Goal: Ask a question

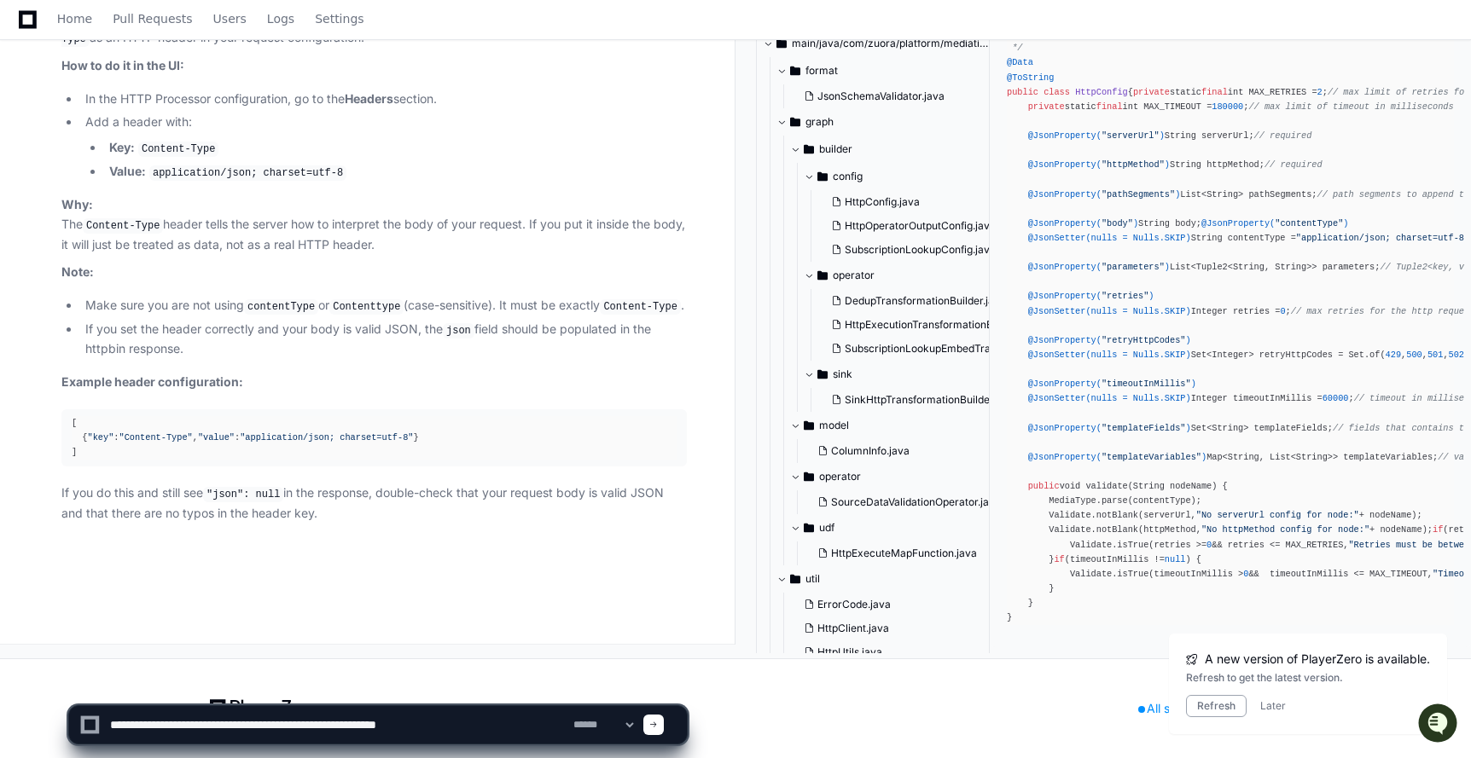
click at [181, 727] on textarea at bounding box center [338, 725] width 463 height 38
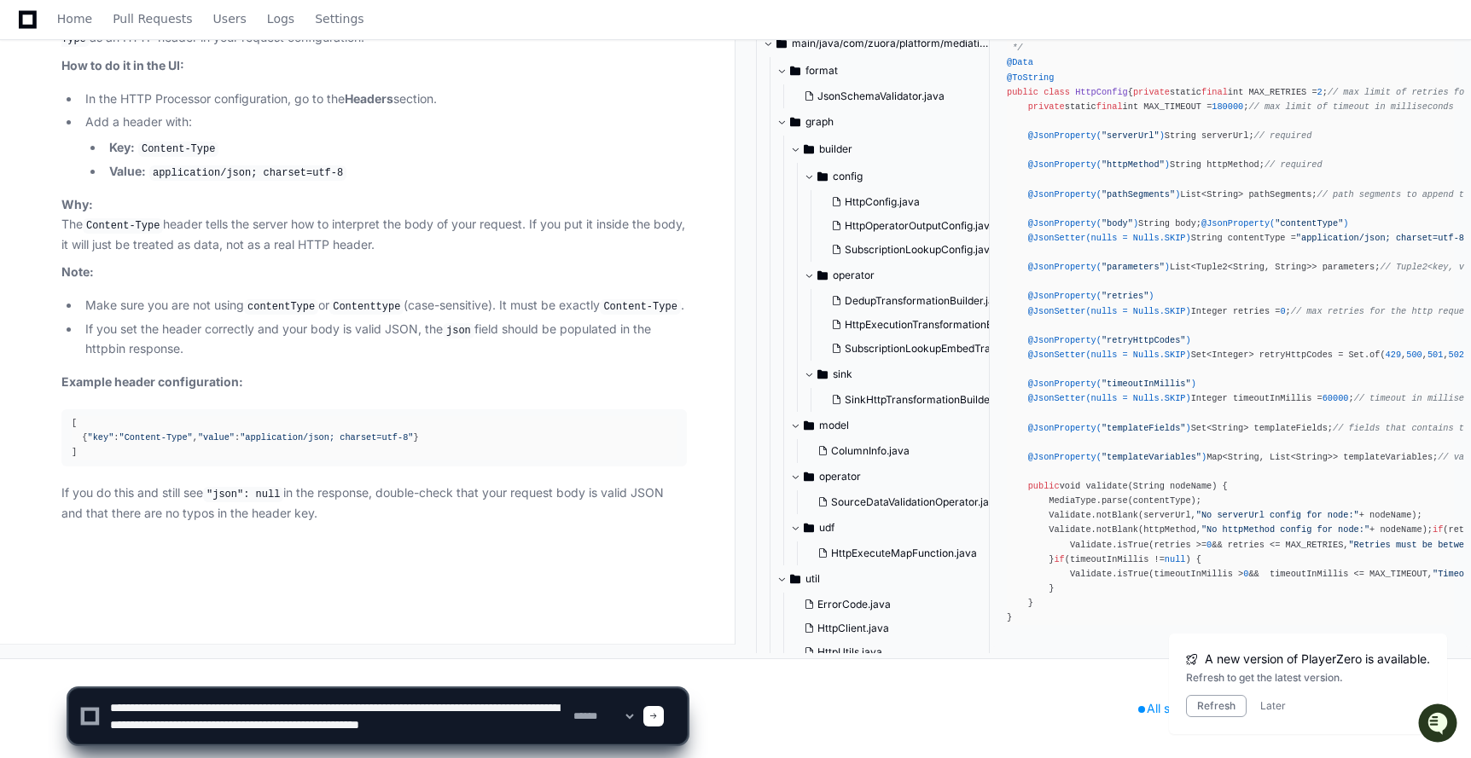
scroll to position [5, 0]
type textarea "**********"
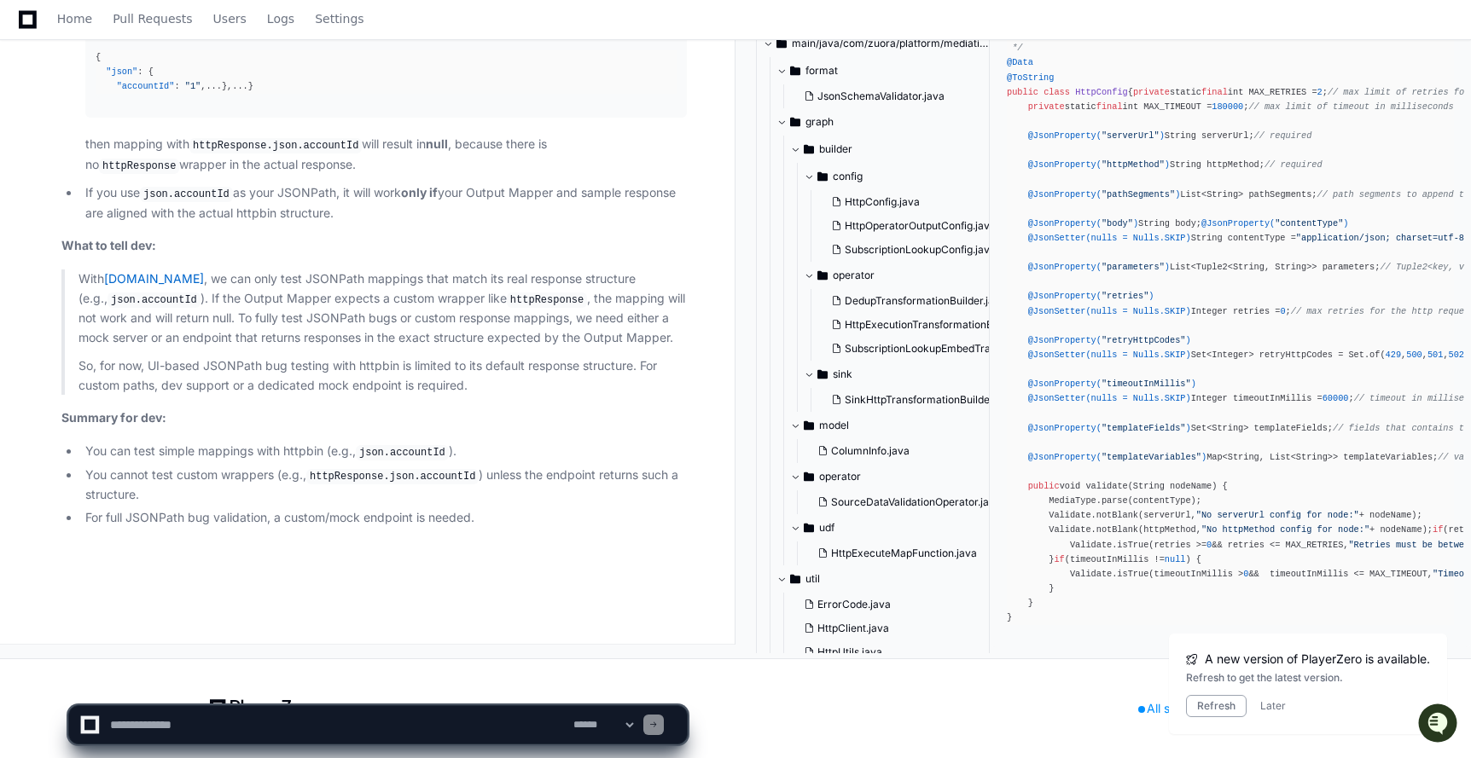
scroll to position [158758, 0]
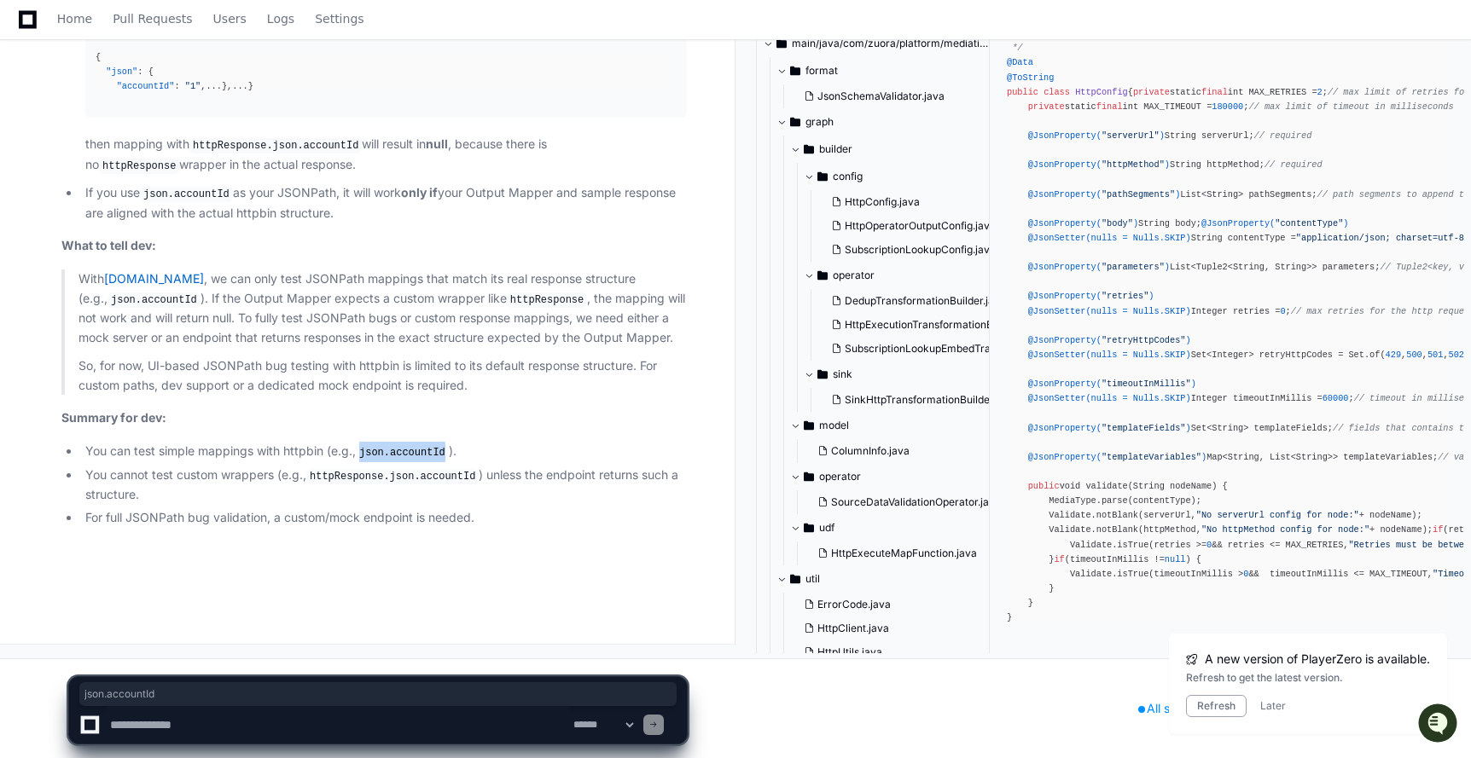
drag, startPoint x: 362, startPoint y: 491, endPoint x: 450, endPoint y: 492, distance: 87.9
click at [449, 461] on code "json.accountId" at bounding box center [402, 452] width 93 height 15
copy code "json.accountId"
click at [195, 729] on textarea at bounding box center [338, 725] width 463 height 38
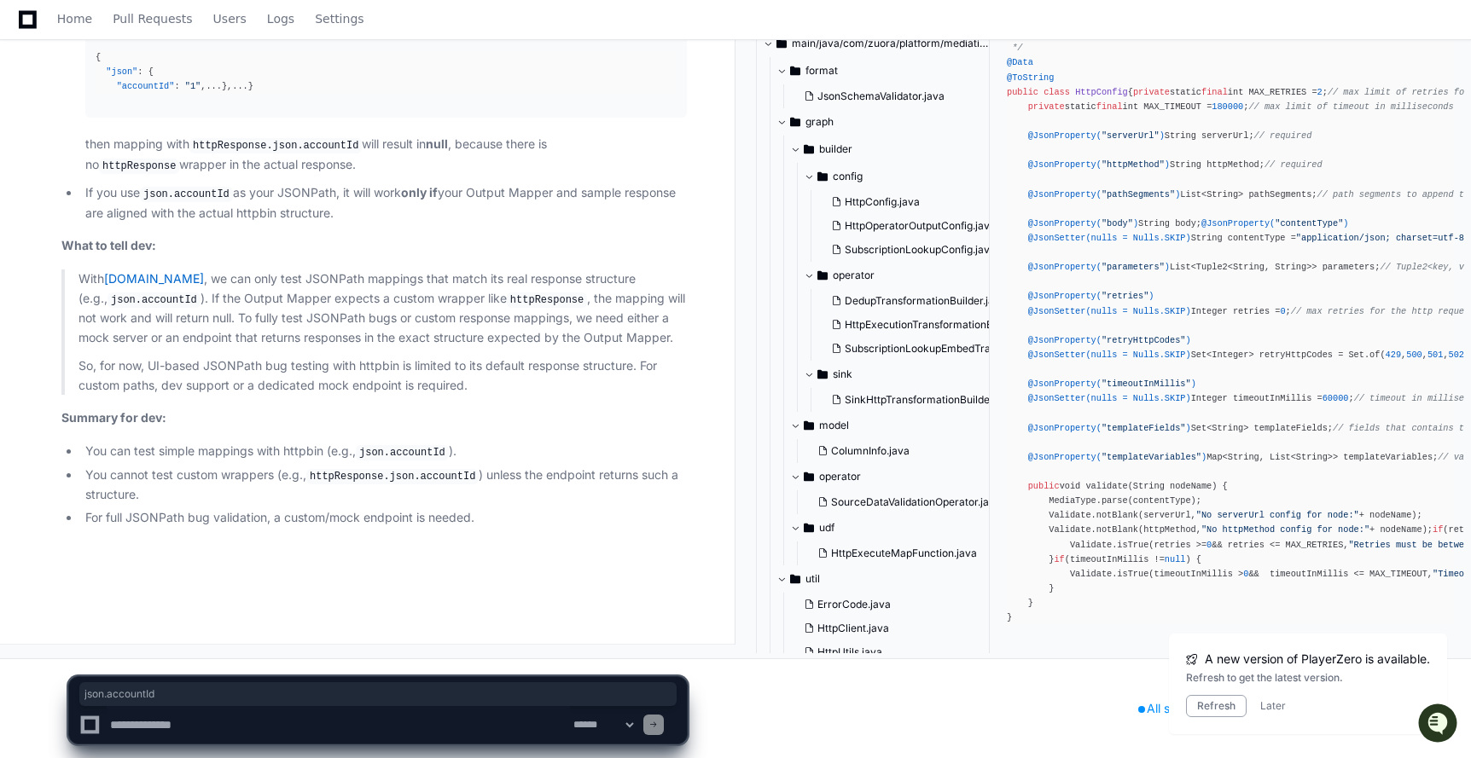
click at [248, 722] on textarea at bounding box center [338, 725] width 463 height 38
type textarea "*"
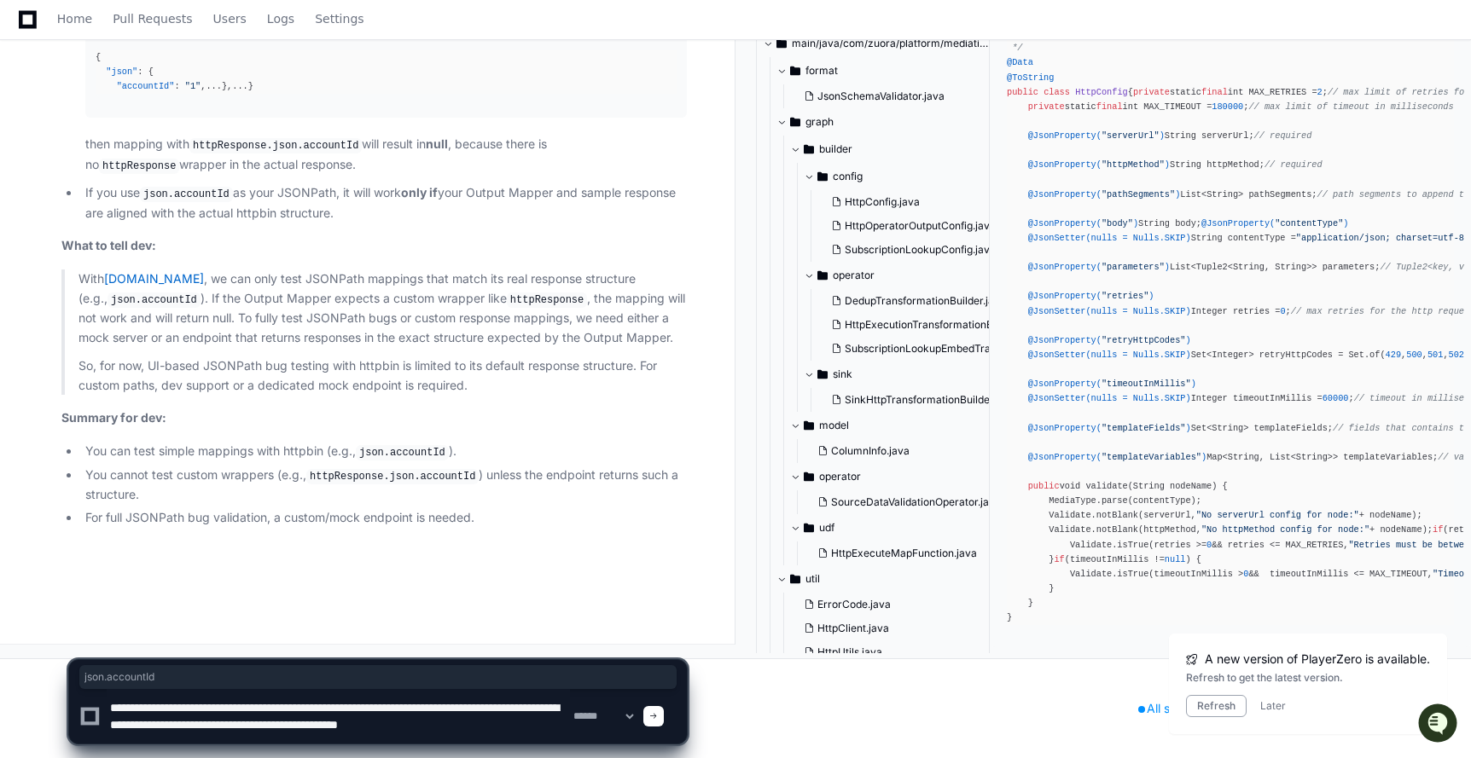
scroll to position [5, 0]
type textarea "**********"
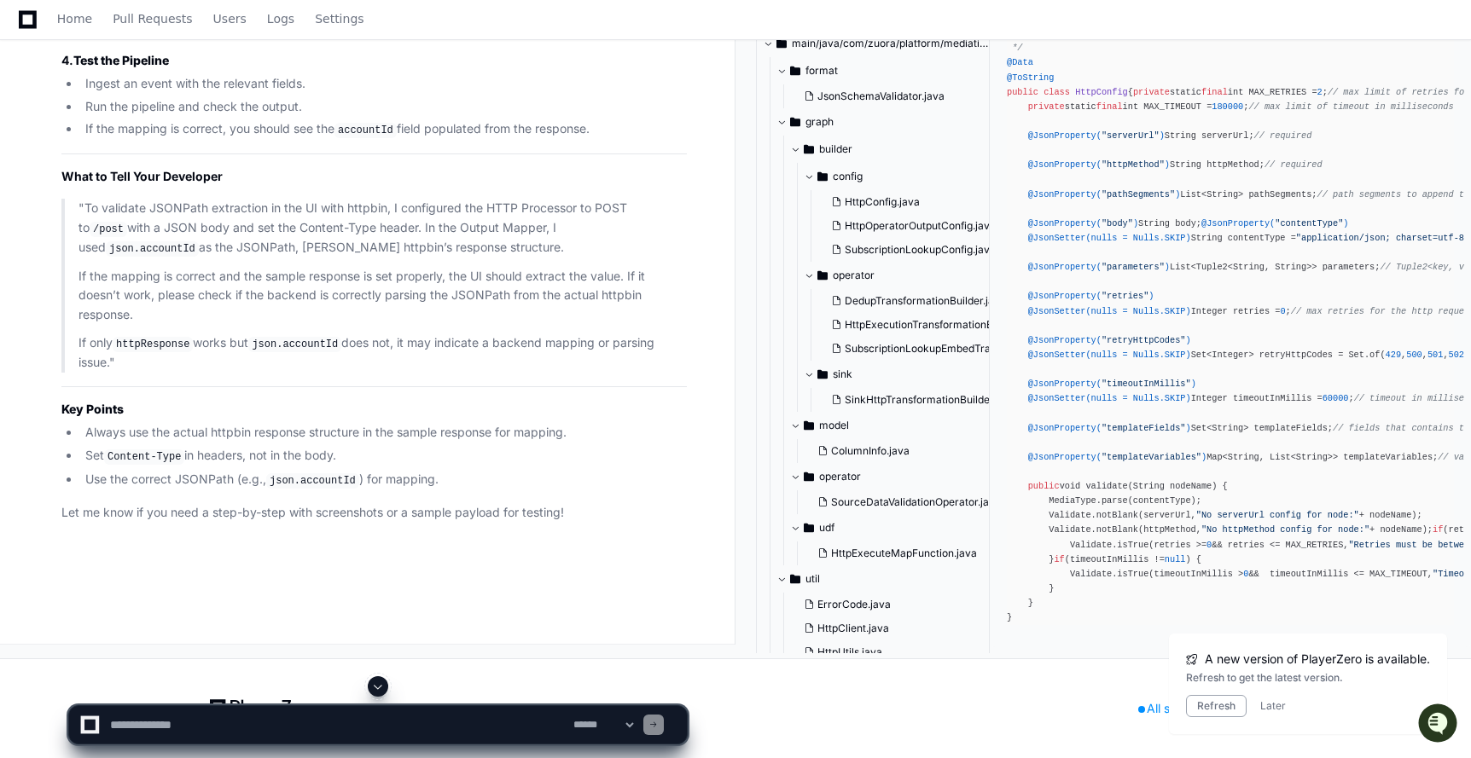
scroll to position [159362, 0]
